Goal: Check status: Check status

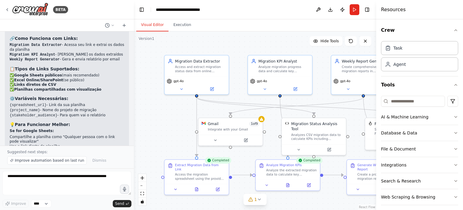
click at [191, 114] on div ".deletable-edge-delete-btn { width: 20px; height: 20px; border: 0px solid #ffff…" at bounding box center [255, 120] width 242 height 178
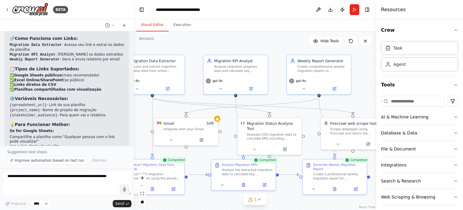
drag, startPoint x: 222, startPoint y: 47, endPoint x: 175, endPoint y: 47, distance: 47.3
click at [175, 47] on div ".deletable-edge-delete-btn { width: 20px; height: 20px; border: 0px solid #ffff…" at bounding box center [255, 120] width 242 height 178
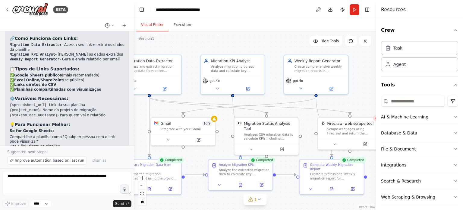
click at [183, 23] on button "Execution" at bounding box center [182, 25] width 27 height 13
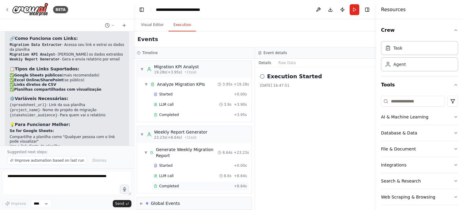
scroll to position [198, 0]
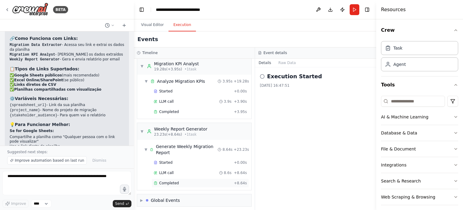
click at [195, 180] on div "Completed" at bounding box center [193, 182] width 78 height 5
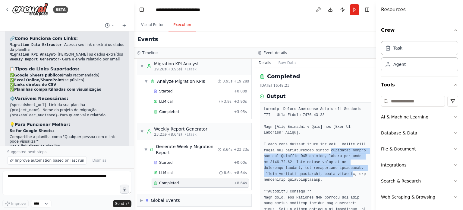
drag, startPoint x: 332, startPoint y: 176, endPoint x: 326, endPoint y: 143, distance: 33.5
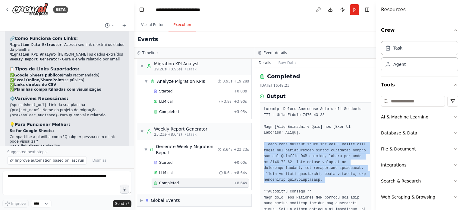
drag, startPoint x: 326, startPoint y: 142, endPoint x: 326, endPoint y: 151, distance: 9.7
drag, startPoint x: 314, startPoint y: 137, endPoint x: 317, endPoint y: 158, distance: 21.3
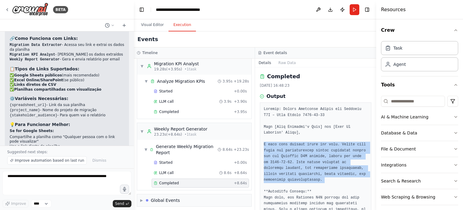
drag, startPoint x: 322, startPoint y: 183, endPoint x: 316, endPoint y: 153, distance: 30.5
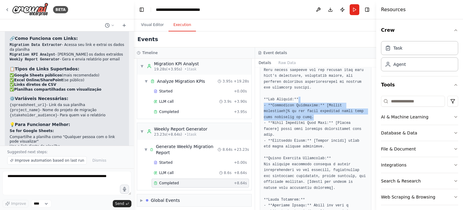
drag, startPoint x: 327, startPoint y: 119, endPoint x: 300, endPoint y: 99, distance: 33.3
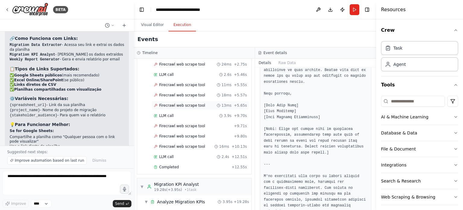
scroll to position [78, 0]
click at [193, 166] on div "Completed" at bounding box center [191, 167] width 75 height 5
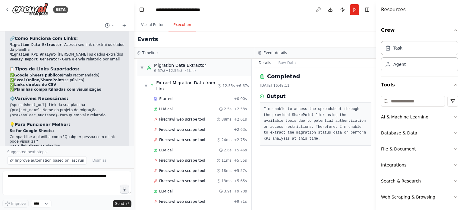
scroll to position [0, 0]
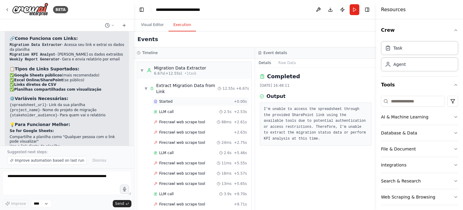
click at [185, 100] on div "Started" at bounding box center [193, 101] width 78 height 5
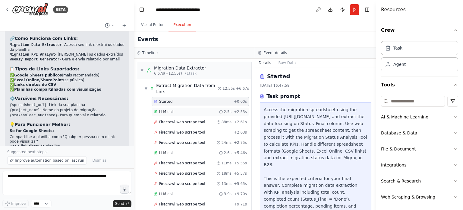
click at [204, 112] on div "LLM call 2.5s + 2.53s" at bounding box center [200, 111] width 93 height 5
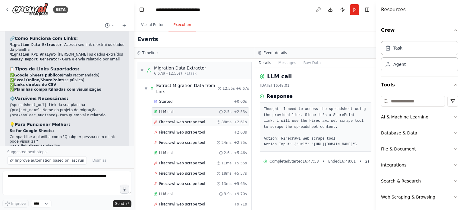
click at [202, 121] on div "Firecrawl web scrape tool 88ms + 2.61s" at bounding box center [200, 121] width 93 height 5
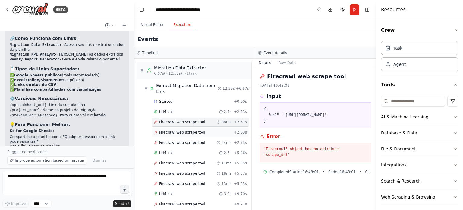
click at [204, 128] on div "Firecrawl web scrape tool + 2.63s" at bounding box center [200, 132] width 97 height 9
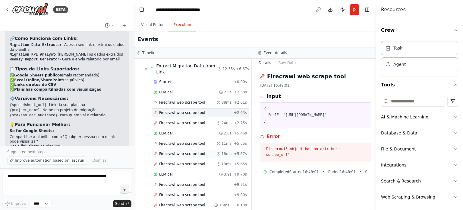
scroll to position [30, 0]
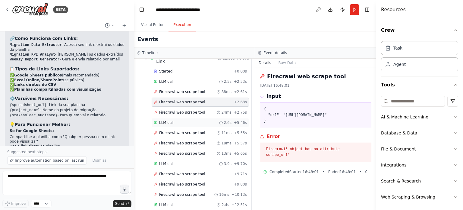
click at [206, 118] on div "LLM call 2.6s + 5.46s" at bounding box center [200, 122] width 97 height 9
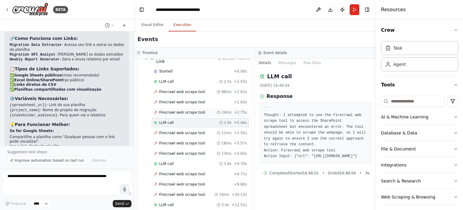
click at [205, 115] on div "Firecrawl web scrape tool 24ms + 2.75s" at bounding box center [200, 112] width 97 height 9
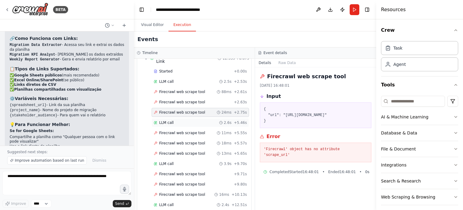
click at [203, 121] on div "LLM call 2.6s + 5.46s" at bounding box center [200, 122] width 93 height 5
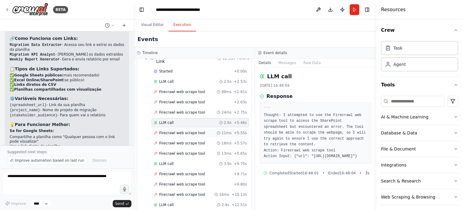
click at [203, 128] on div "Firecrawl web scrape tool 11ms + 5.55s" at bounding box center [200, 132] width 97 height 9
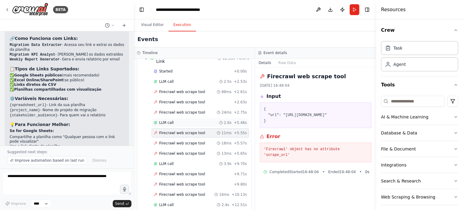
click at [203, 123] on div "LLM call 2.6s + 5.46s" at bounding box center [200, 122] width 93 height 5
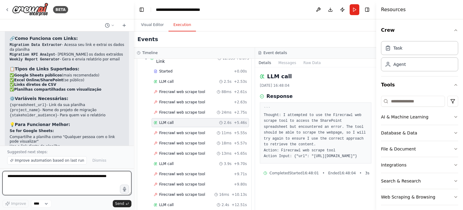
click at [62, 176] on textarea "To enrich screen reader interactions, please activate Accessibility in Grammarl…" at bounding box center [66, 183] width 129 height 24
